Goal: Transaction & Acquisition: Subscribe to service/newsletter

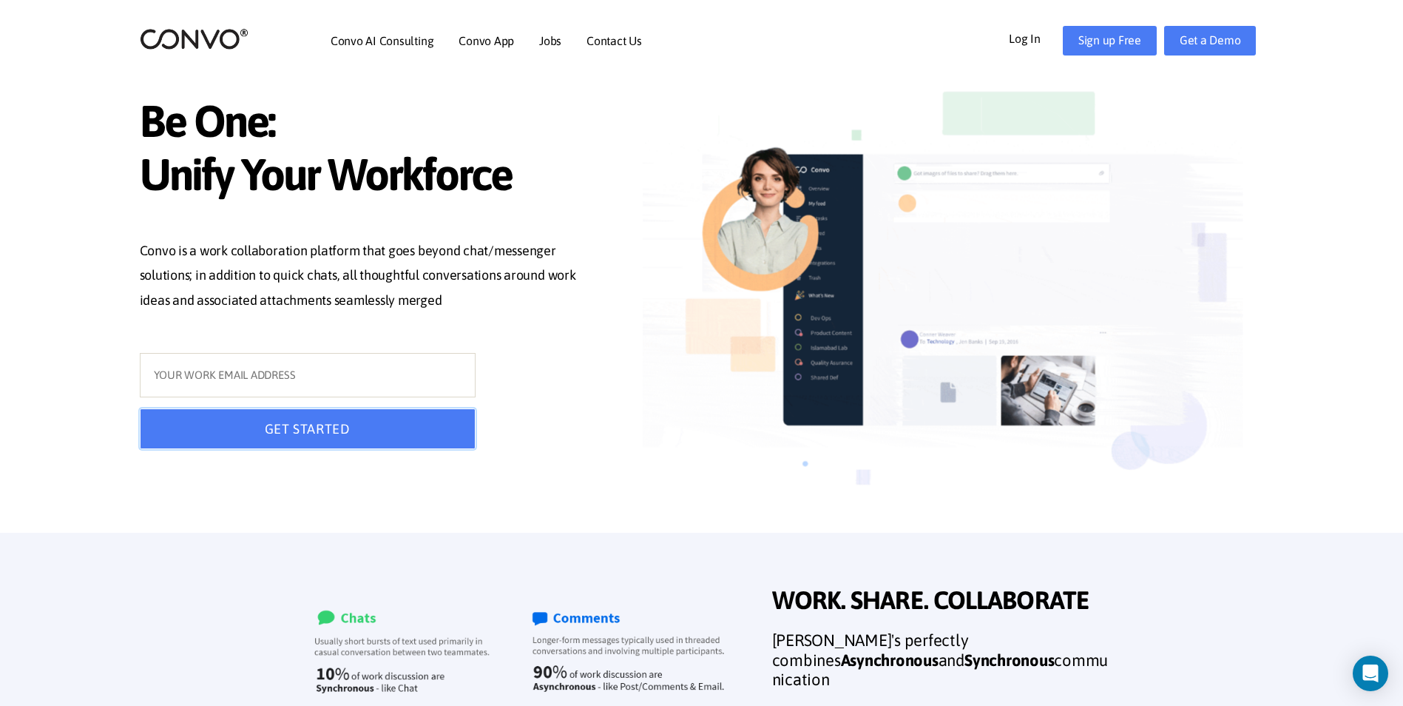
click at [404, 430] on button "GET STARTED" at bounding box center [308, 428] width 336 height 41
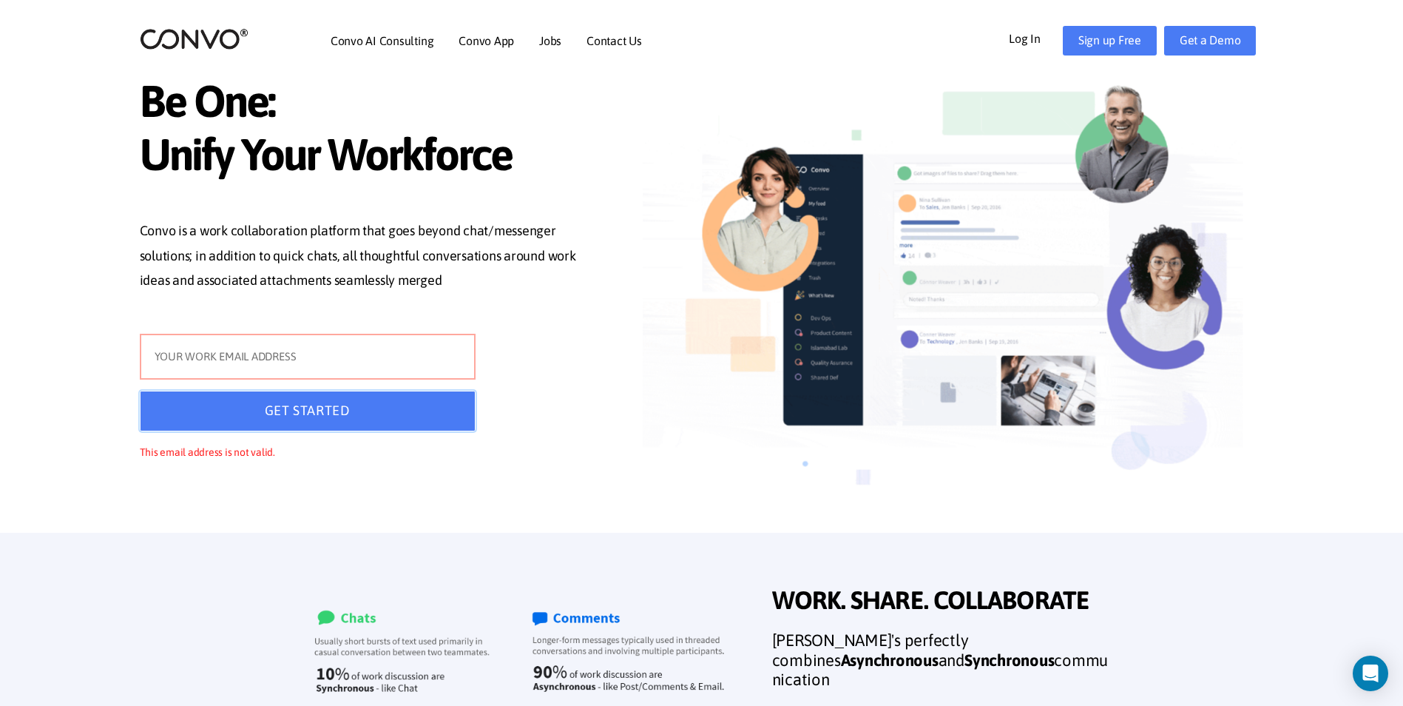
click at [403, 430] on button "GET STARTED" at bounding box center [308, 410] width 336 height 41
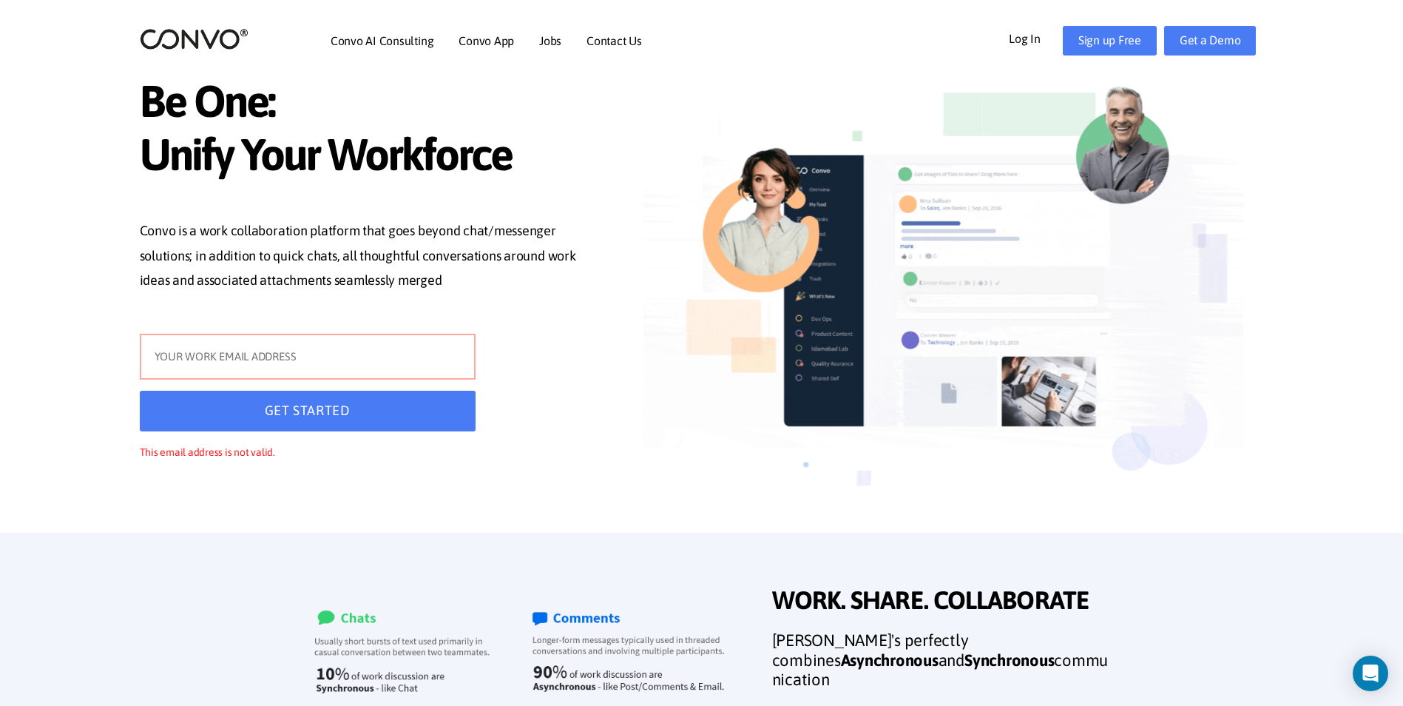
click at [318, 361] on input "text" at bounding box center [308, 357] width 336 height 46
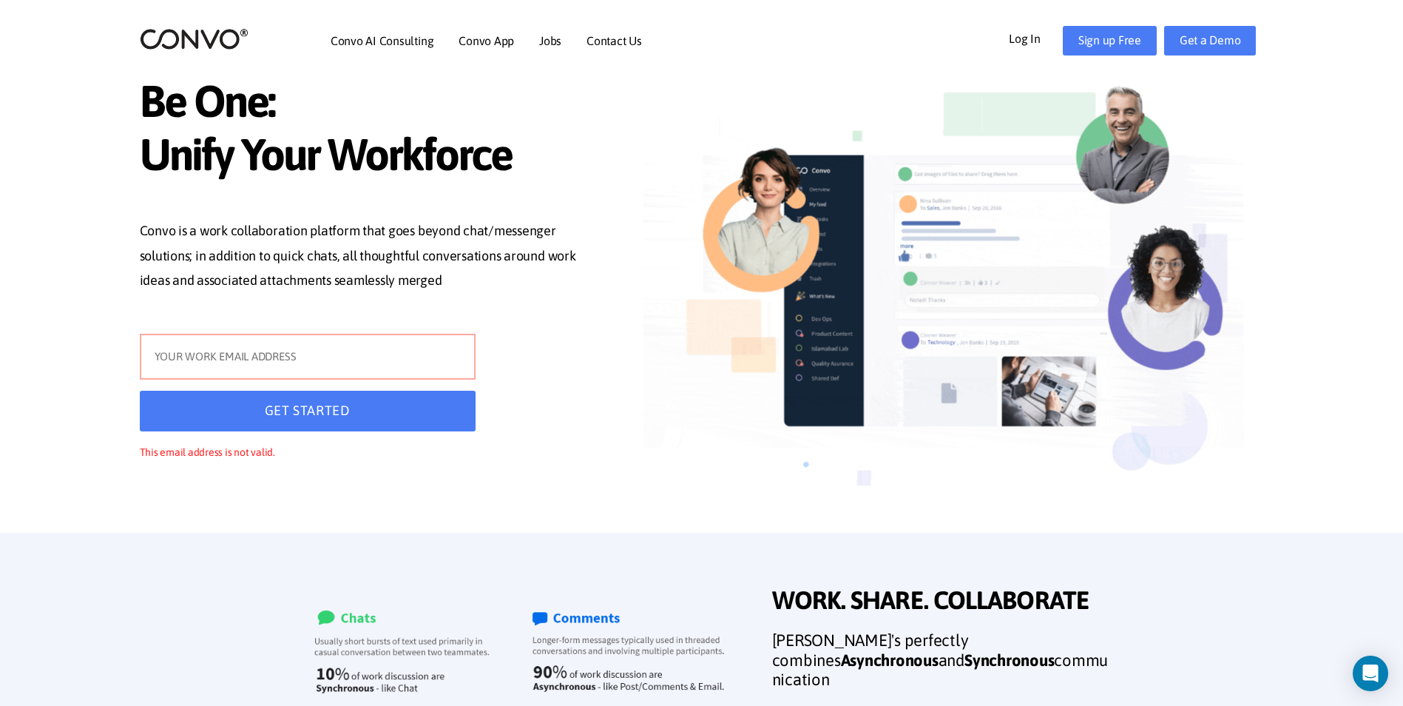
type input "[EMAIL_ADDRESS][DOMAIN_NAME]"
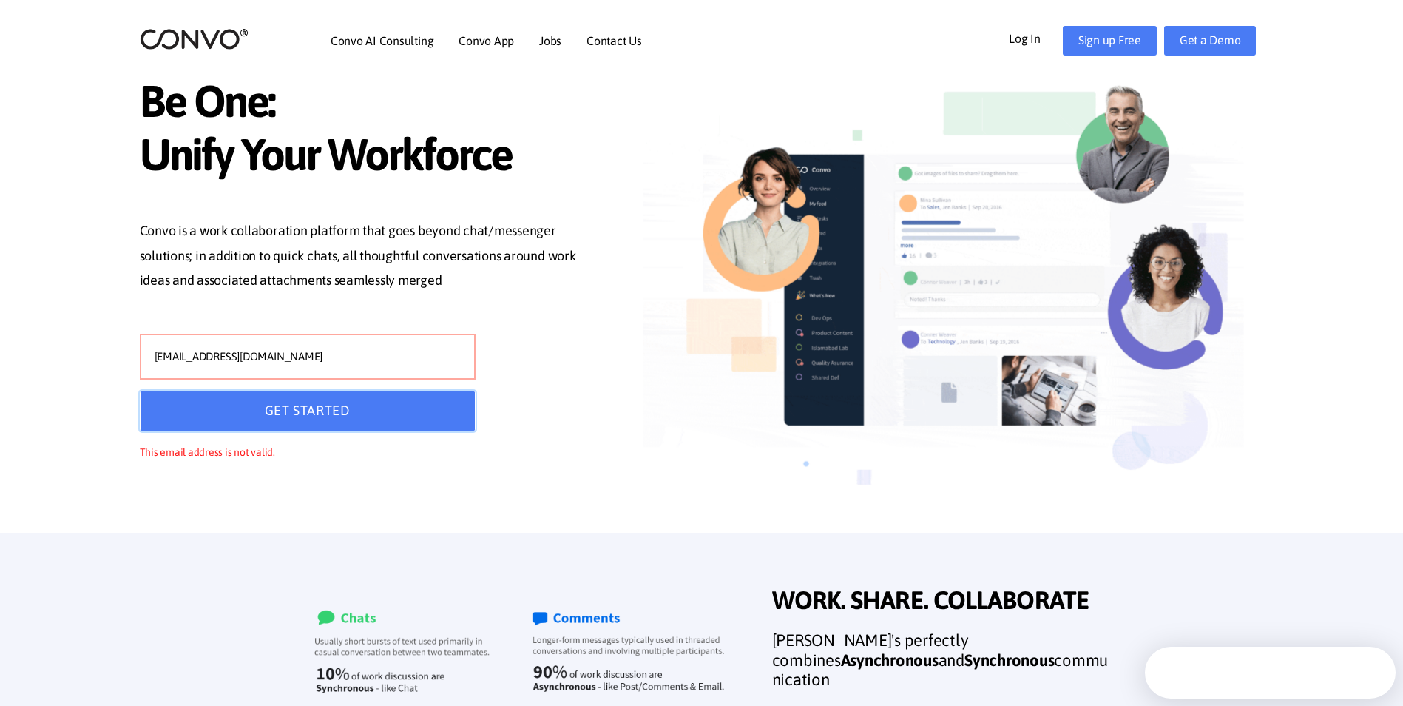
click at [302, 416] on button "GET STARTED" at bounding box center [308, 410] width 336 height 41
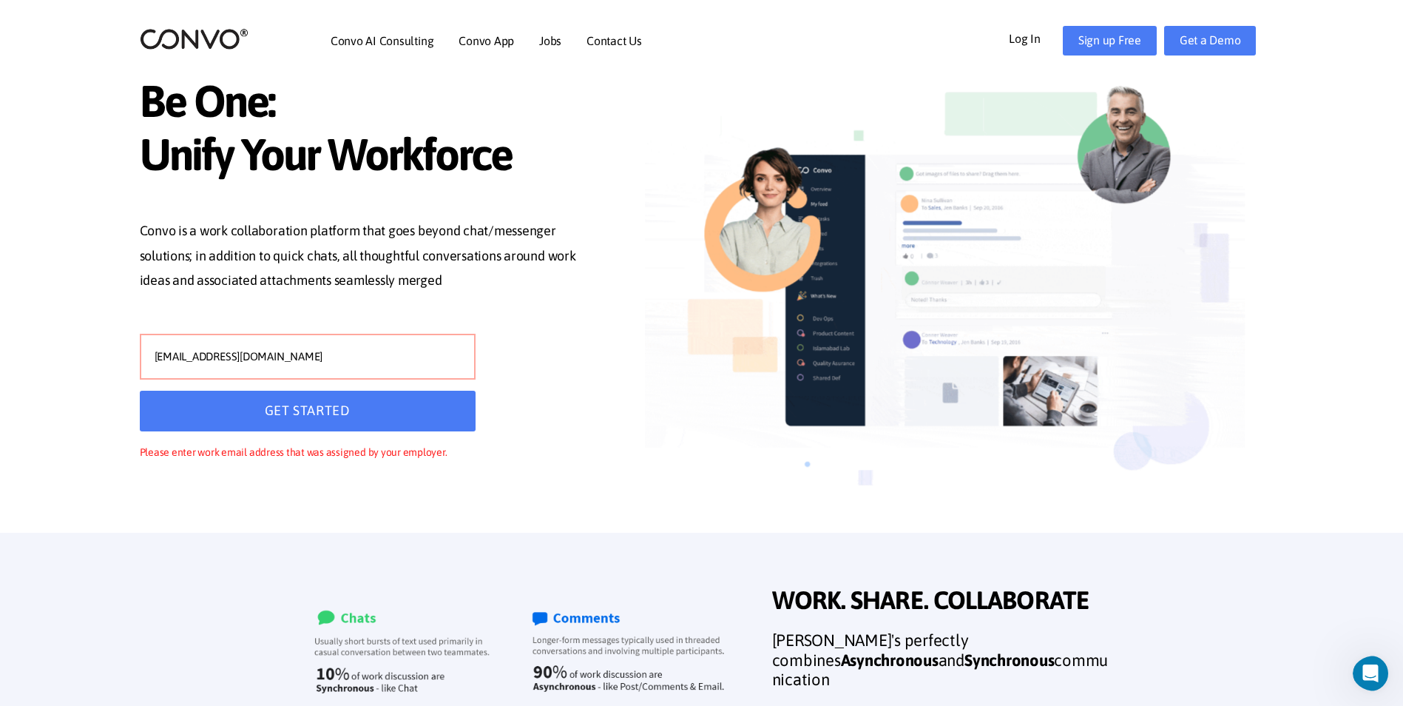
drag, startPoint x: 326, startPoint y: 362, endPoint x: 95, endPoint y: 424, distance: 239.7
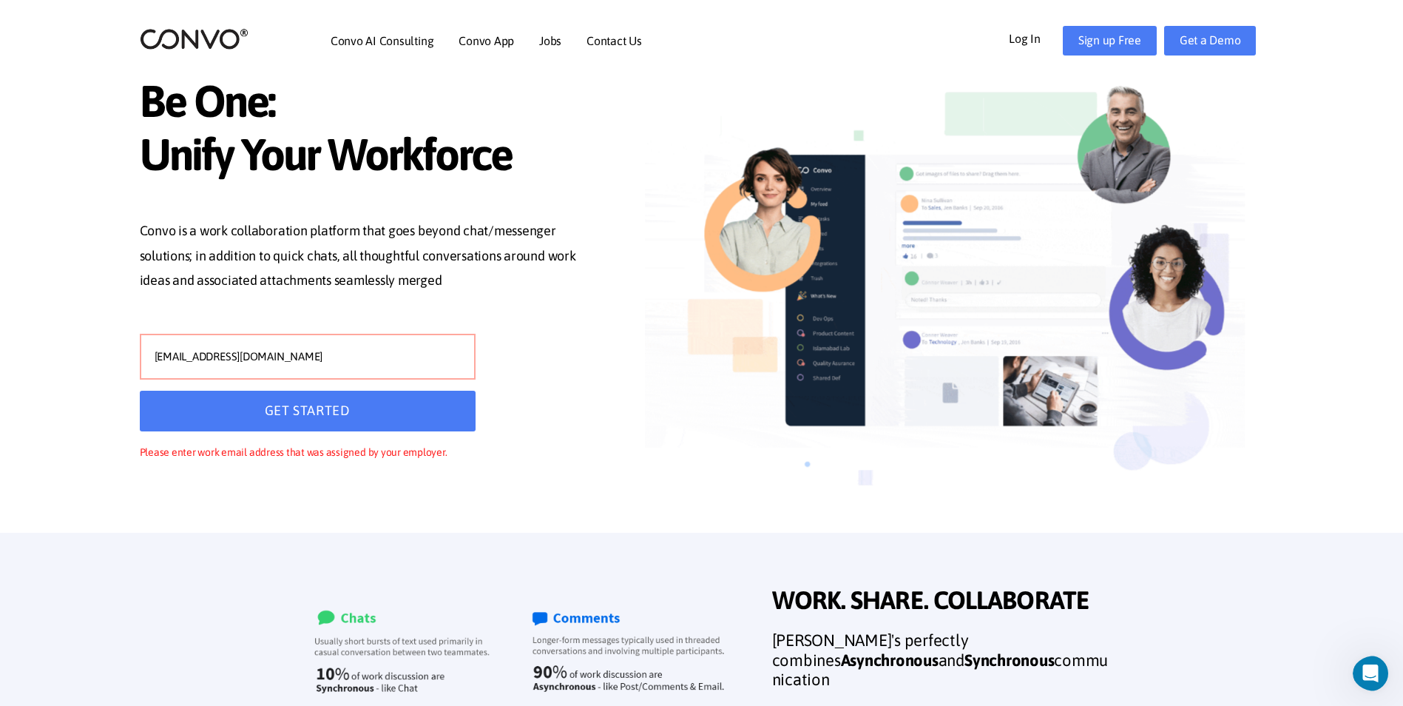
click at [100, 422] on section "Be One: Unify Your Workforce Convo is a work collaboration platform that goes b…" at bounding box center [701, 266] width 1403 height 532
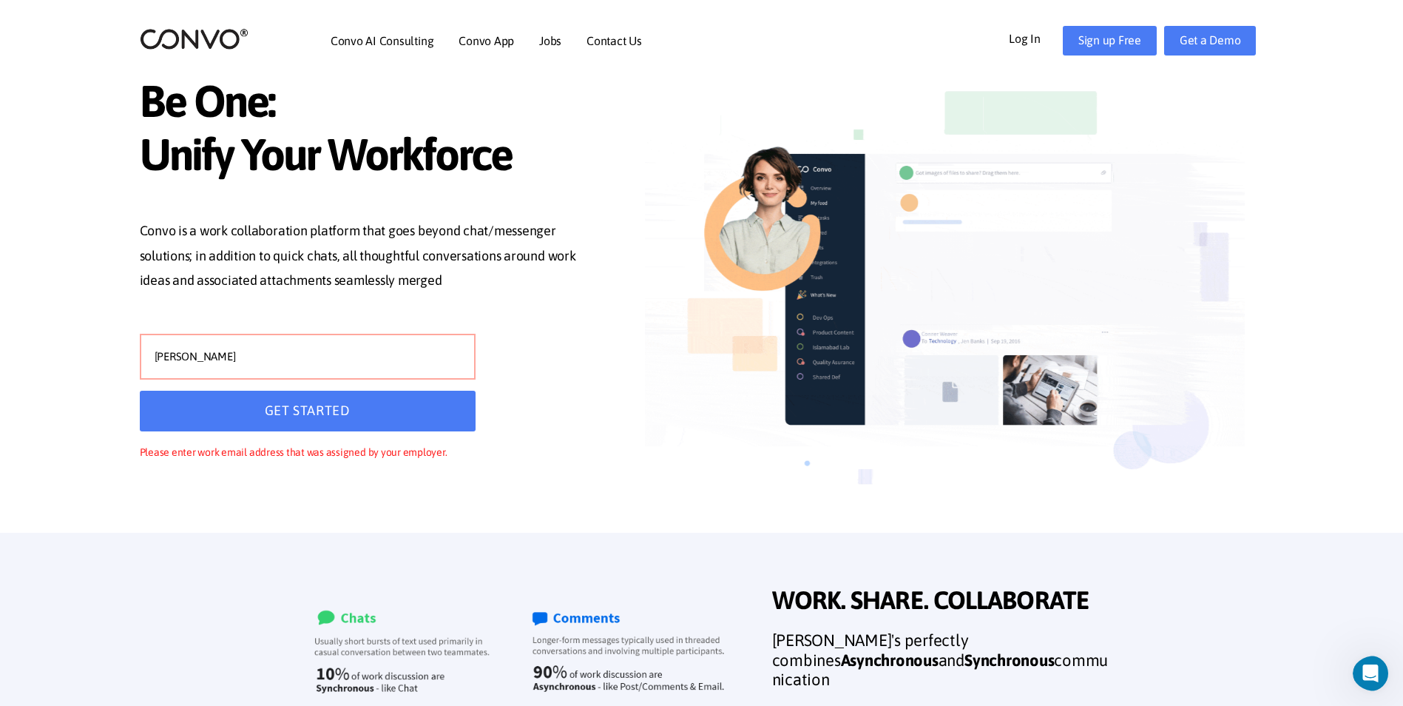
type input "[EMAIL_ADDRESS][DOMAIN_NAME]"
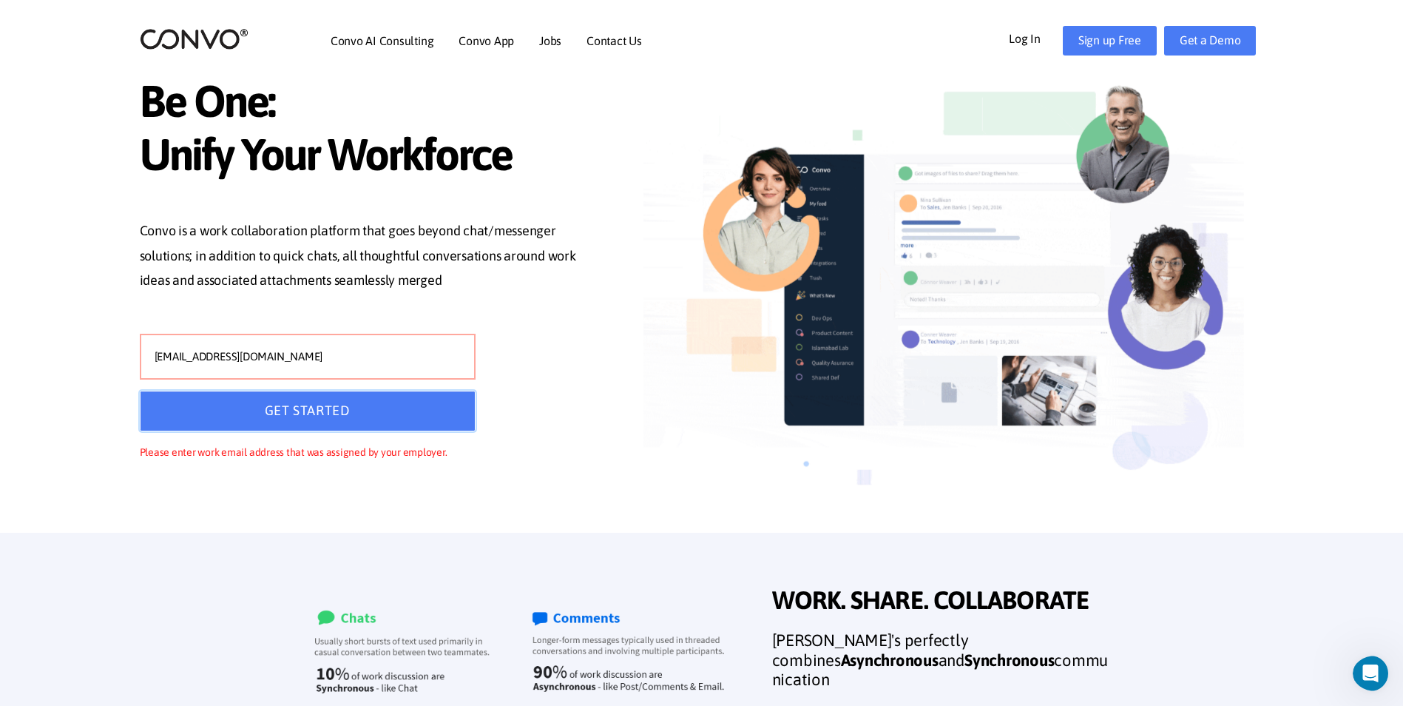
click at [302, 421] on button "GET STARTED" at bounding box center [308, 410] width 336 height 41
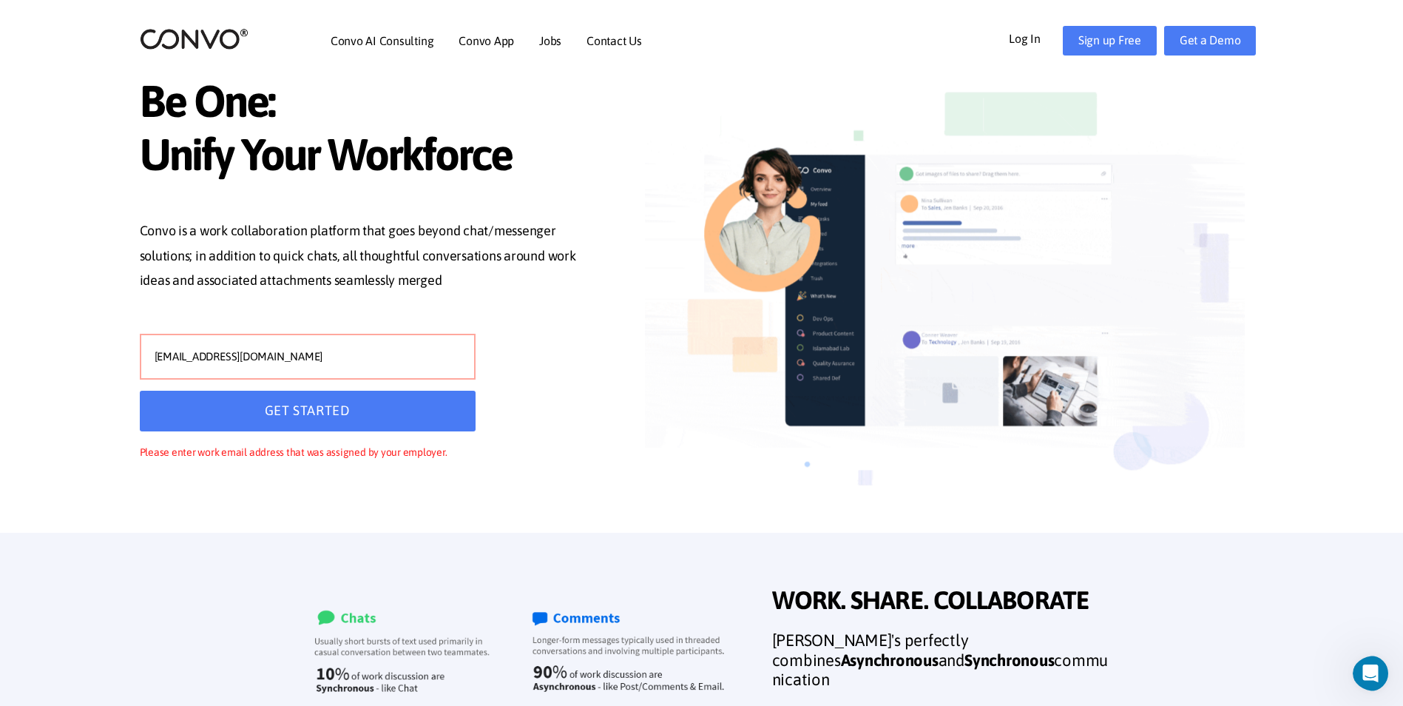
drag, startPoint x: 323, startPoint y: 358, endPoint x: 113, endPoint y: 395, distance: 213.3
click at [113, 395] on section "Be One: Unify Your Workforce Convo is a work collaboration platform that goes b…" at bounding box center [701, 266] width 1403 height 532
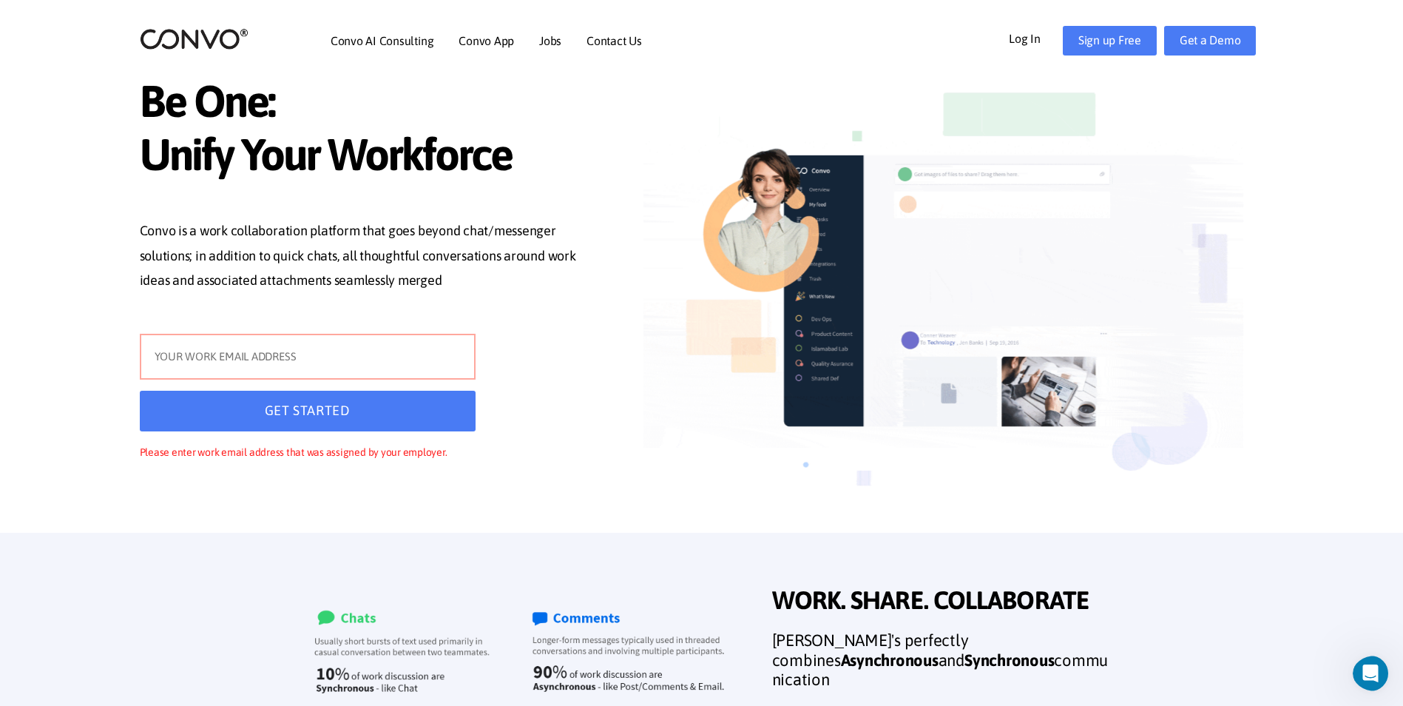
click at [339, 348] on input "text" at bounding box center [308, 357] width 336 height 46
type input "[EMAIL_ADDRESS][DOMAIN_NAME]"
click at [302, 410] on button "GET STARTED" at bounding box center [308, 410] width 336 height 41
